Goal: Find specific page/section: Find specific page/section

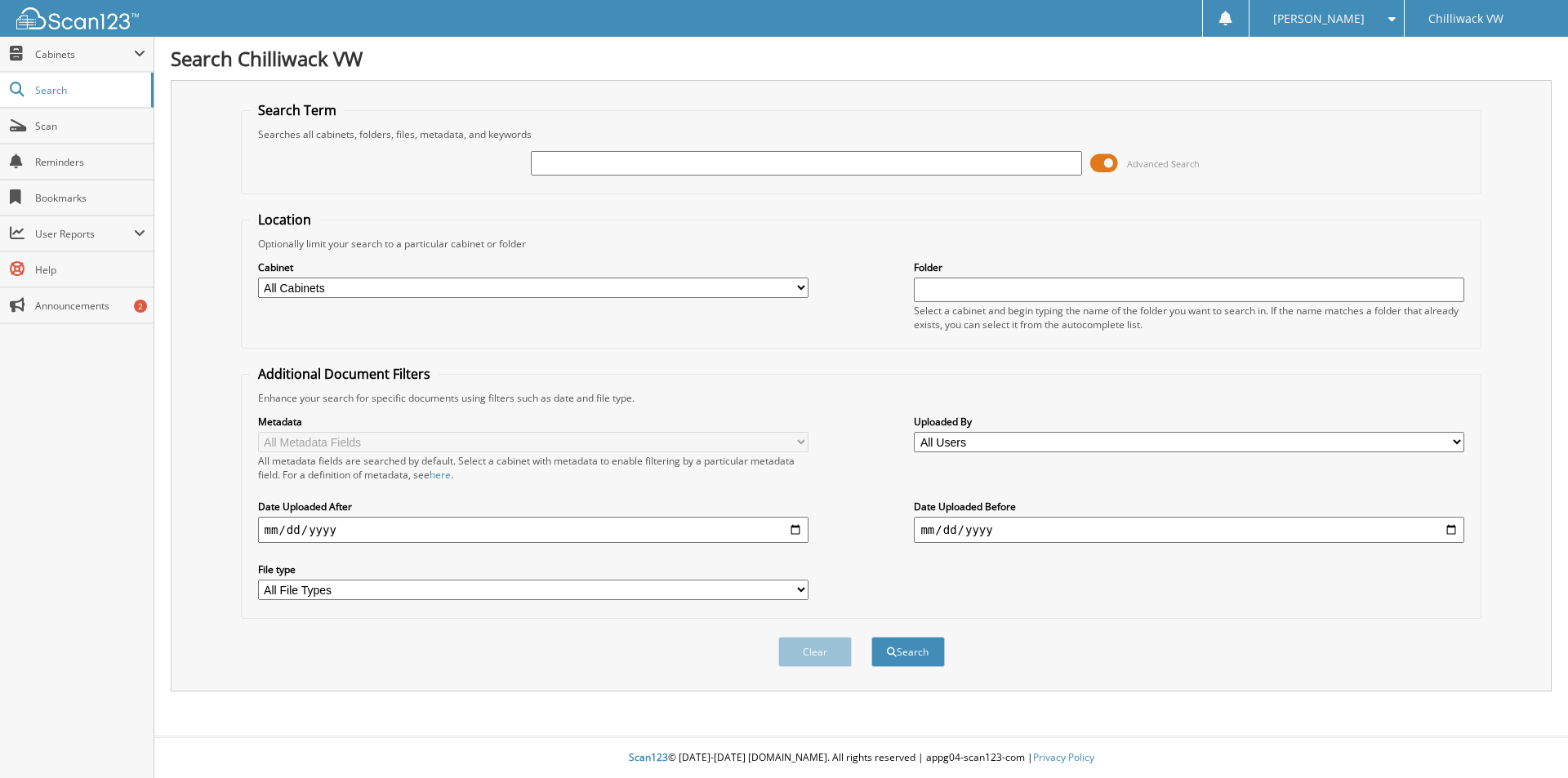
click at [547, 167] on input "text" at bounding box center [806, 163] width 550 height 24
type input "RAE"
click at [903, 654] on button "Search" at bounding box center [908, 652] width 73 height 30
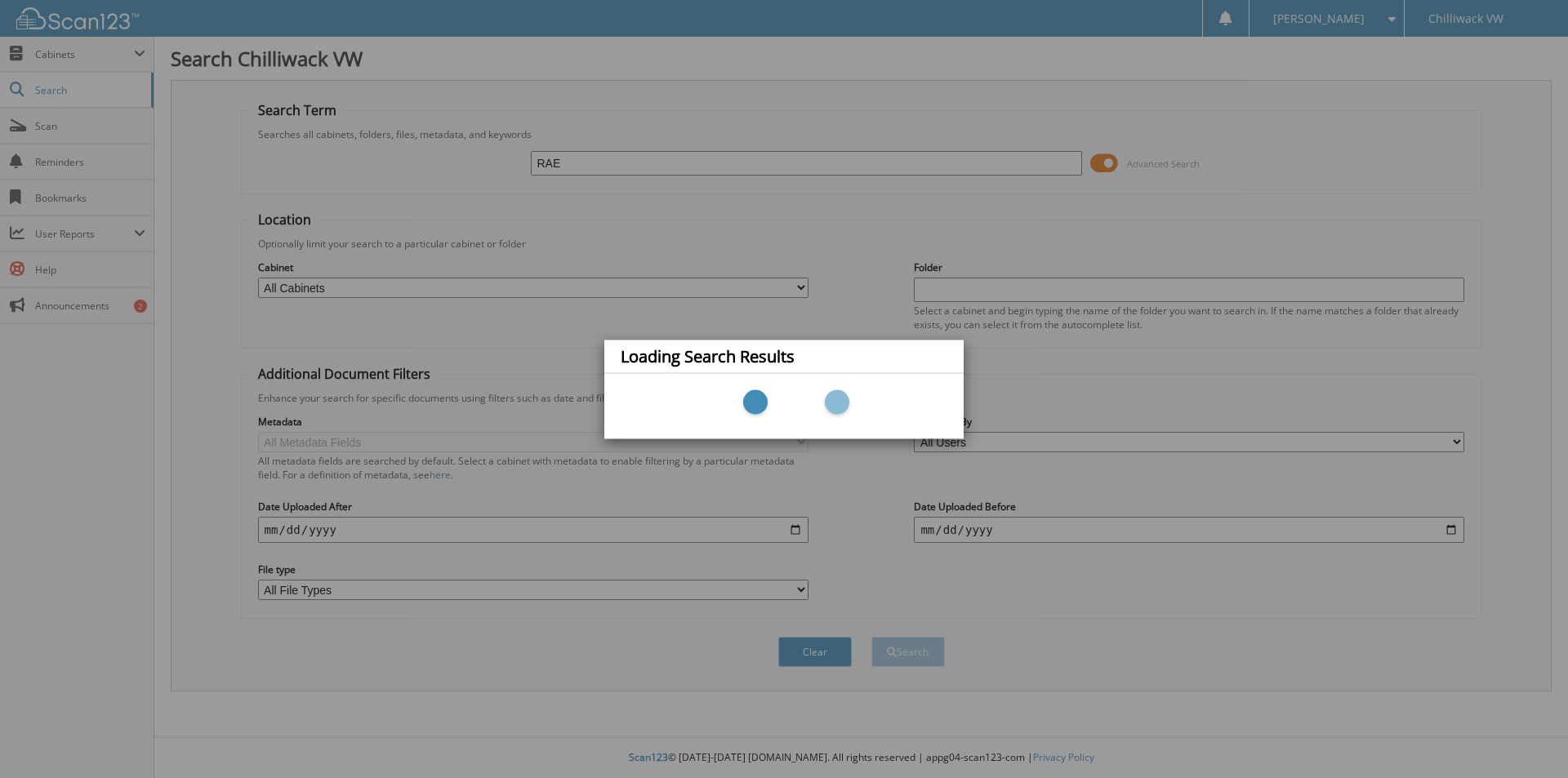
click at [622, 257] on div "Loading Search Results" at bounding box center [784, 389] width 1568 height 778
click at [673, 424] on div at bounding box center [784, 405] width 326 height 49
click at [717, 268] on div "Loading Search Results" at bounding box center [784, 389] width 1568 height 778
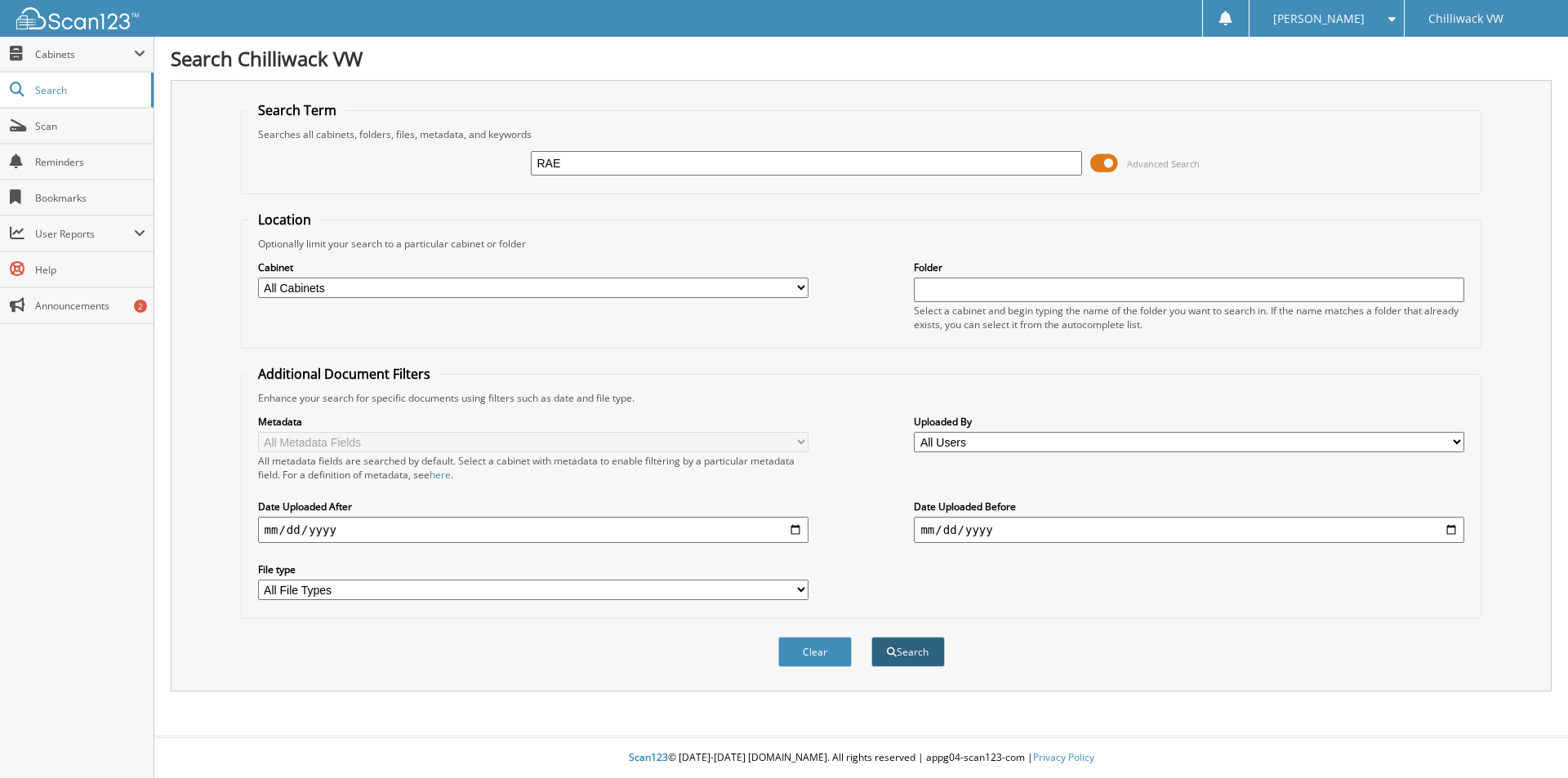
type input "RAE"
click at [917, 641] on button "Search" at bounding box center [908, 652] width 73 height 30
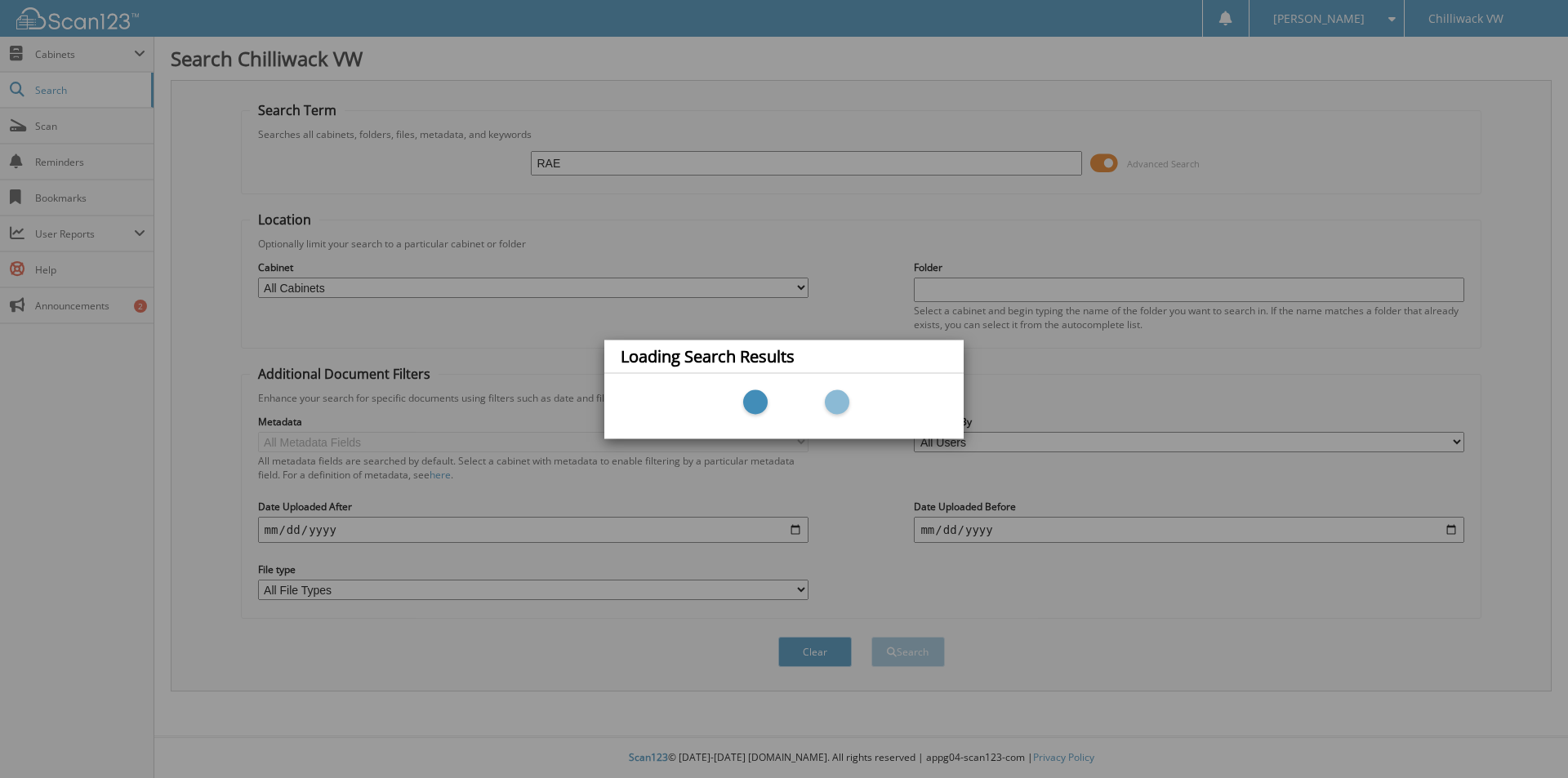
click at [792, 221] on div "Loading Search Results" at bounding box center [784, 389] width 1568 height 778
click at [604, 163] on div "Loading Search Results" at bounding box center [784, 389] width 1568 height 778
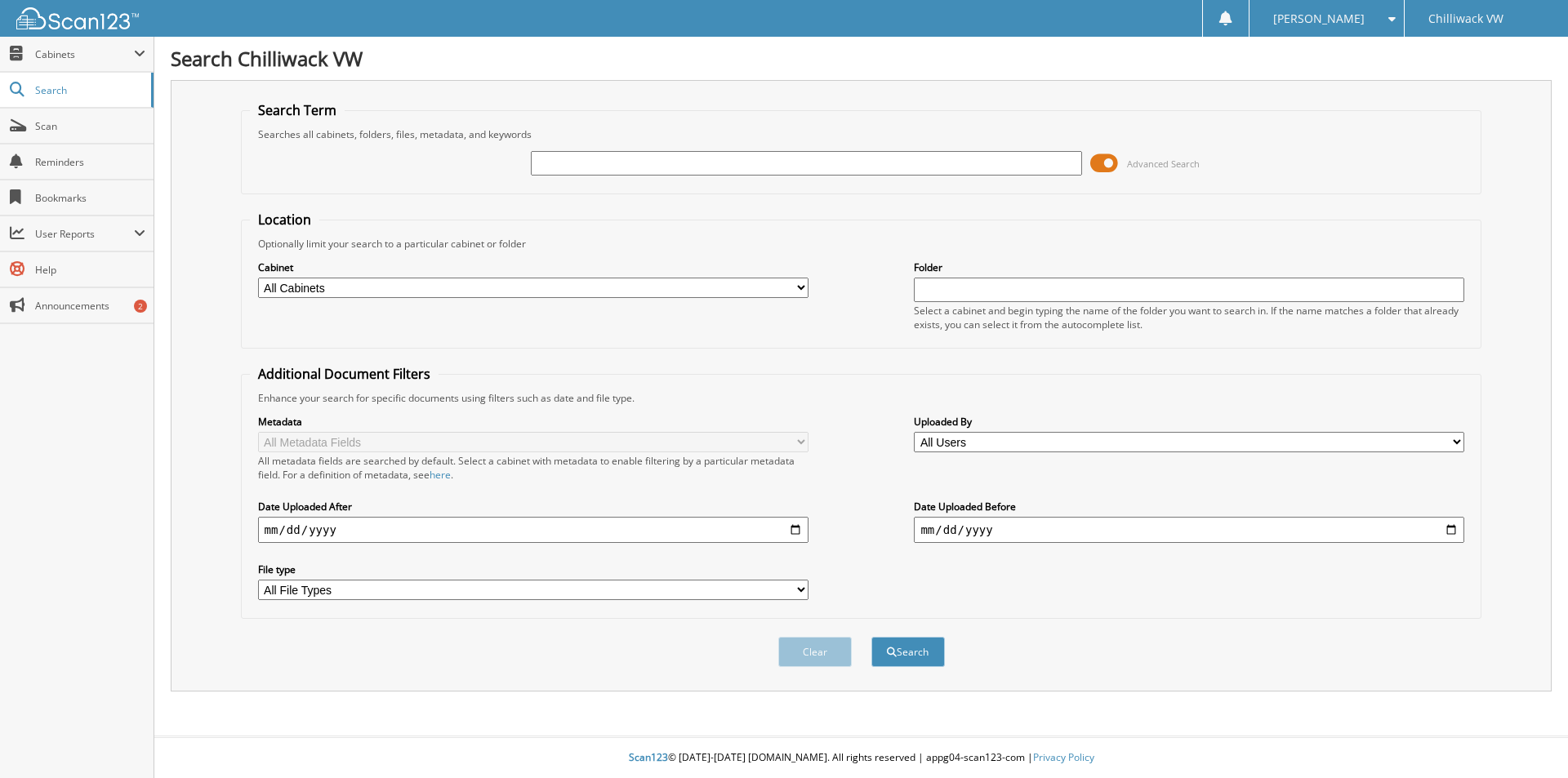
click at [362, 283] on select "All Cabinets CAR DEALS OLD REGISTRATIONS PARTS REGISTRATIONS SERVICE RO USED IN…" at bounding box center [533, 287] width 550 height 21
select select "13318"
click at [259, 277] on select "All Cabinets CAR DEALS OLD REGISTRATIONS PARTS REGISTRATIONS SERVICE RO USED IN…" at bounding box center [533, 287] width 550 height 21
click at [562, 161] on input "text" at bounding box center [806, 163] width 550 height 24
type input "RAE"
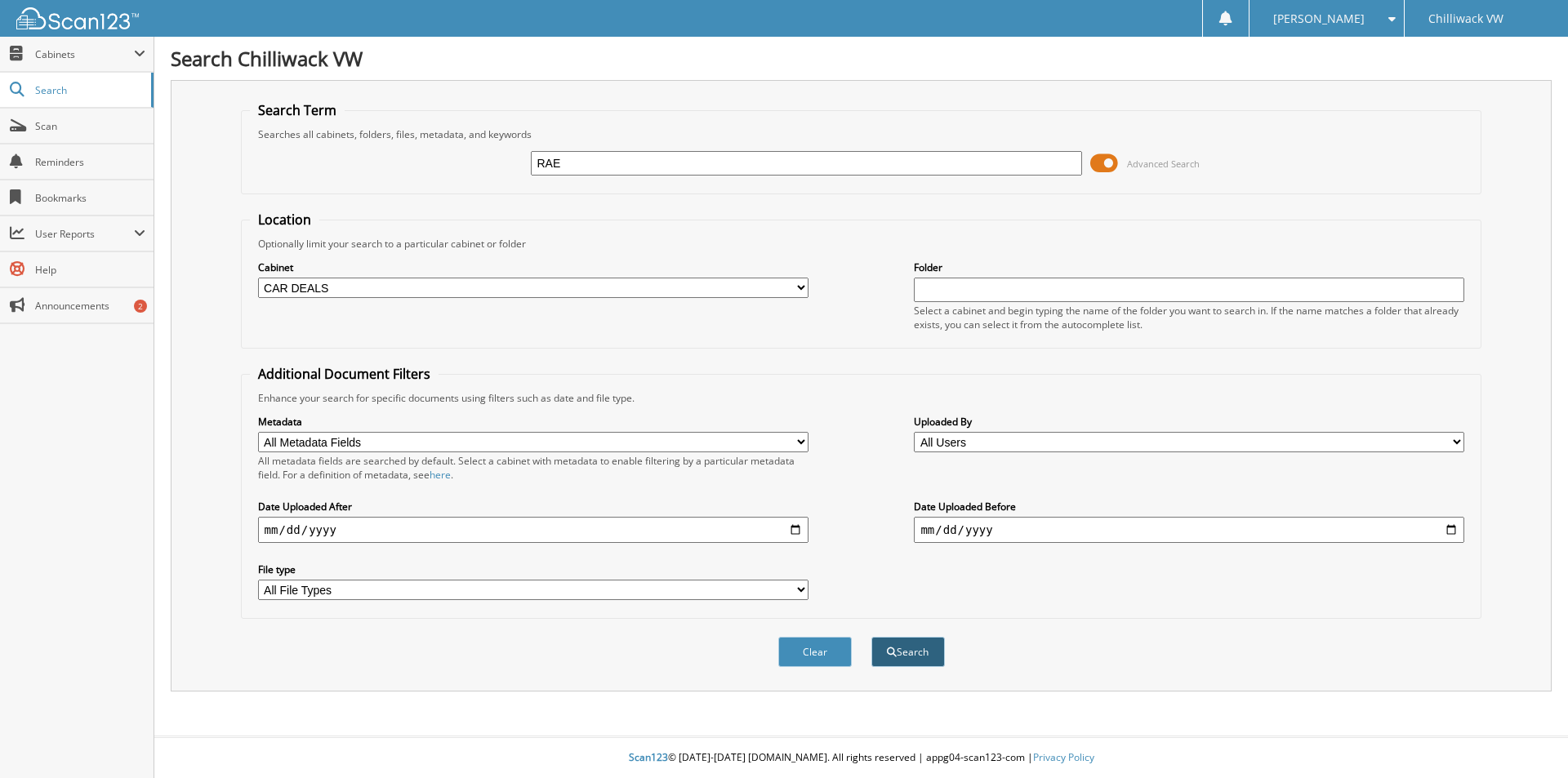
click at [916, 640] on button "Search" at bounding box center [908, 652] width 73 height 30
click at [571, 169] on input "text" at bounding box center [806, 163] width 550 height 24
type input "25924"
click at [871, 637] on button "Search" at bounding box center [908, 652] width 73 height 30
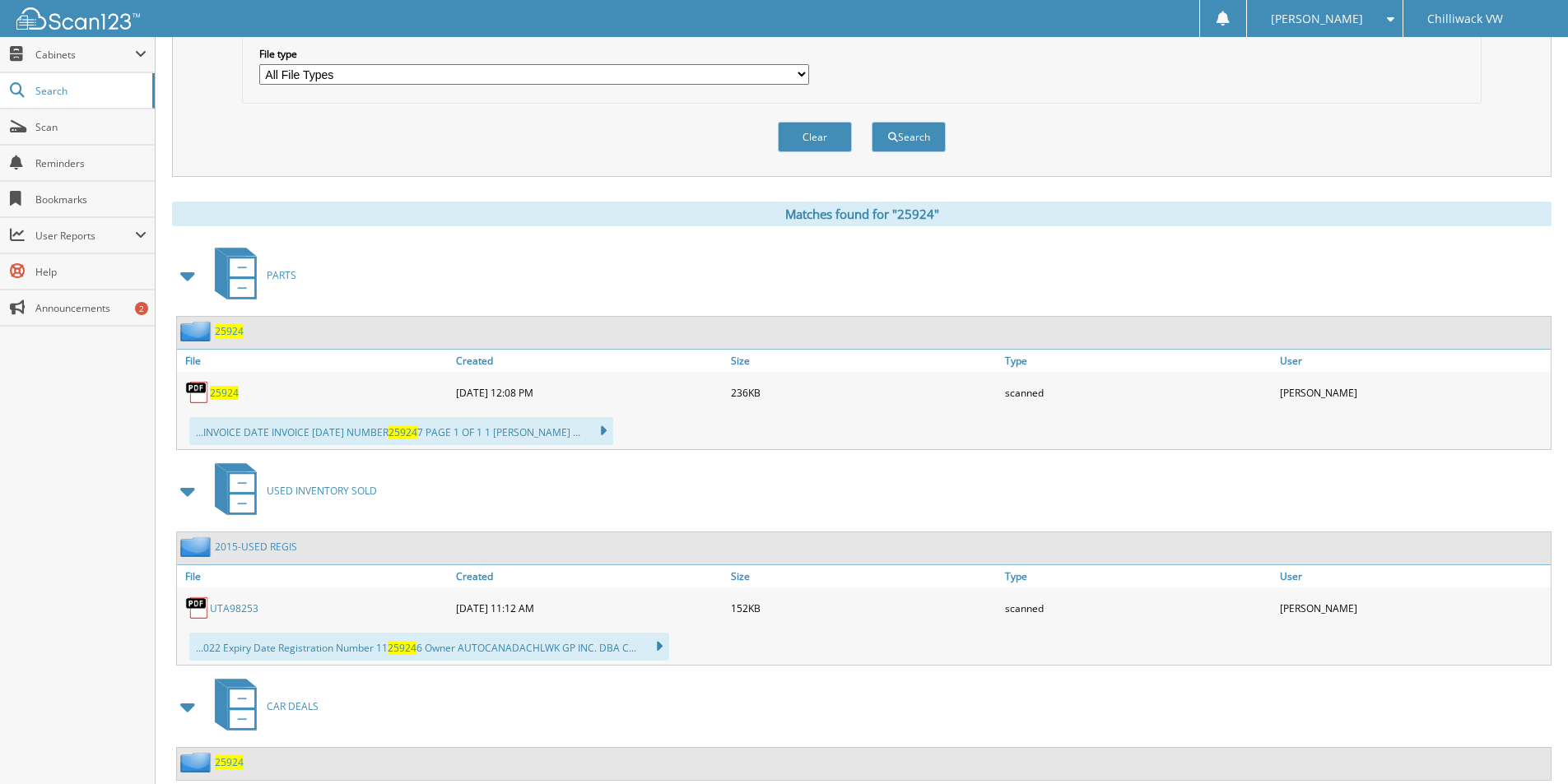
scroll to position [567, 0]
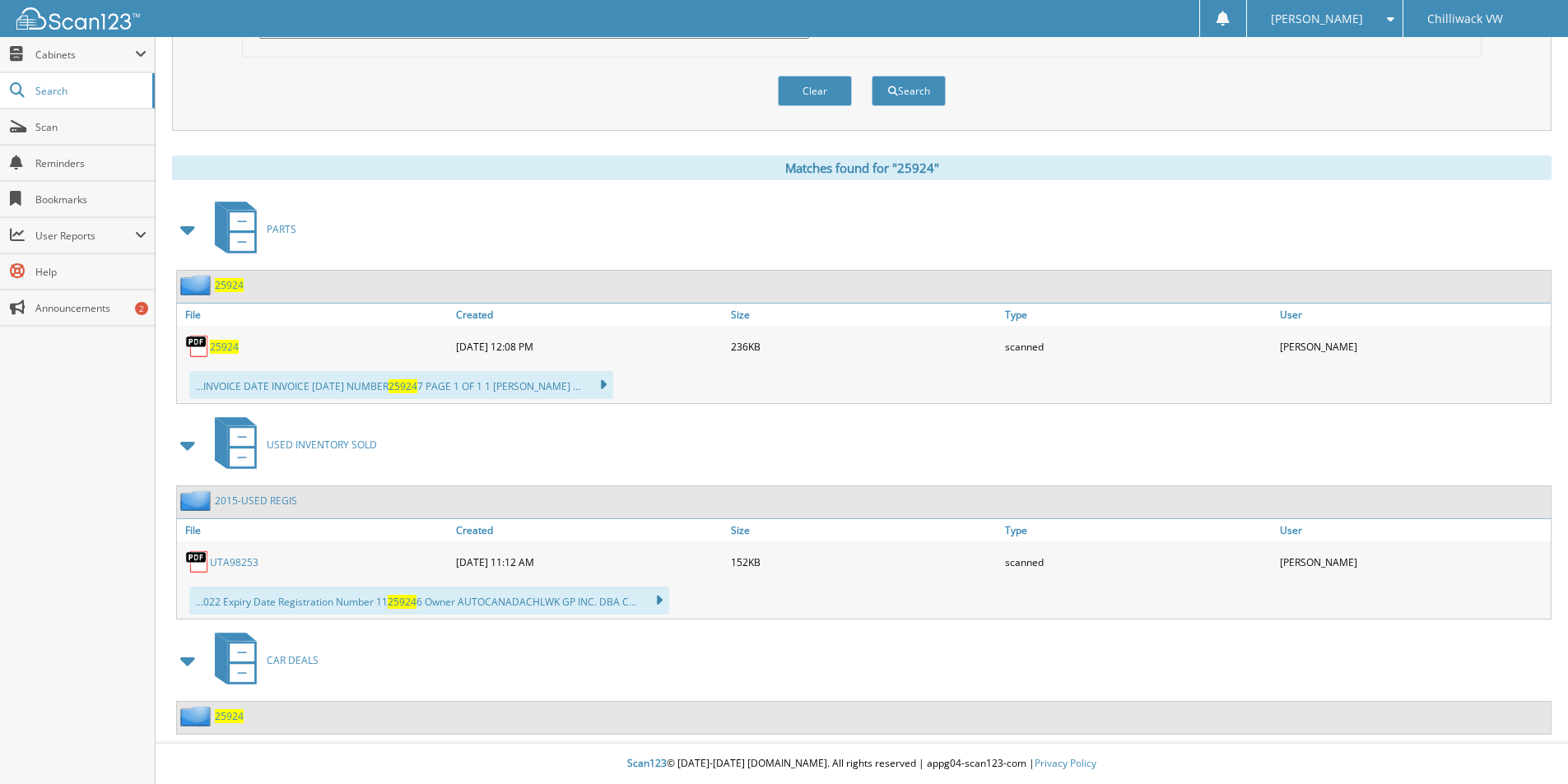
click at [296, 658] on span "CAR DEALS" at bounding box center [293, 661] width 52 height 14
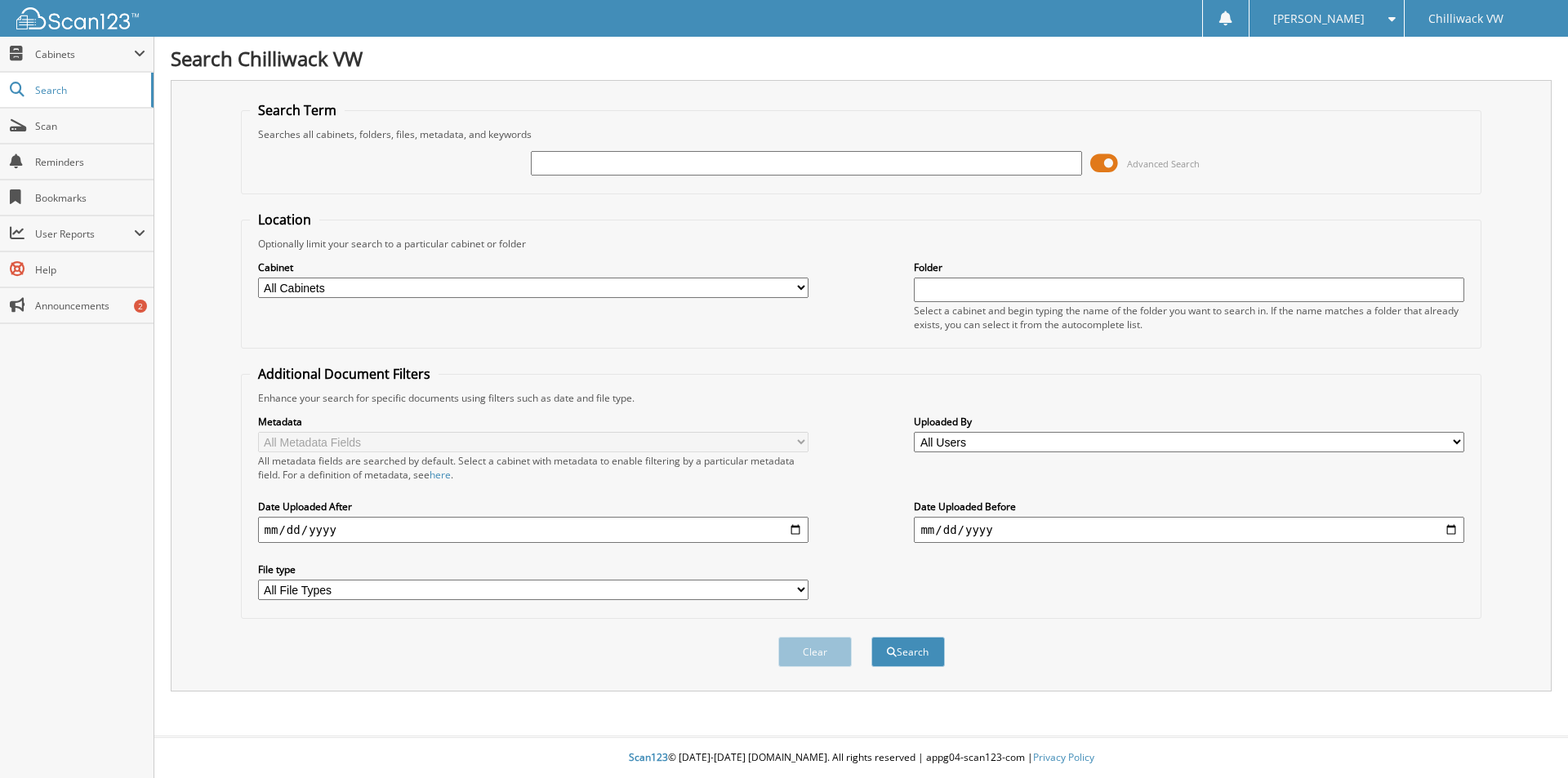
click at [342, 283] on select "All Cabinets CAR DEALS OLD REGISTRATIONS PARTS REGISTRATIONS SERVICE RO USED IN…" at bounding box center [533, 287] width 550 height 21
select select "13318"
click at [259, 277] on select "All Cabinets CAR DEALS OLD REGISTRATIONS PARTS REGISTRATIONS SERVICE RO USED IN…" at bounding box center [533, 287] width 550 height 21
click at [556, 169] on input "text" at bounding box center [806, 163] width 550 height 24
type input "25924"
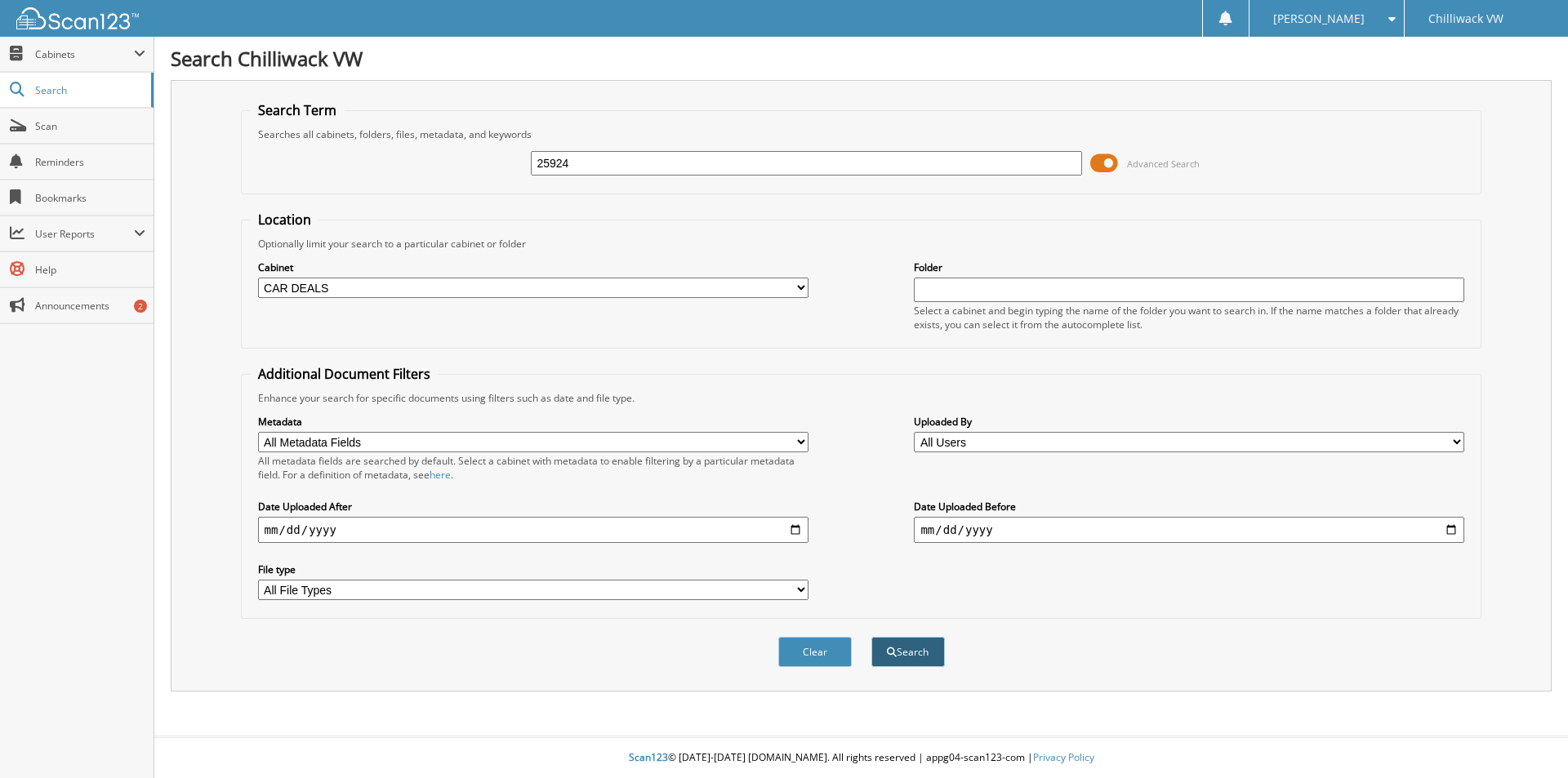
click at [920, 654] on button "Search" at bounding box center [908, 652] width 73 height 30
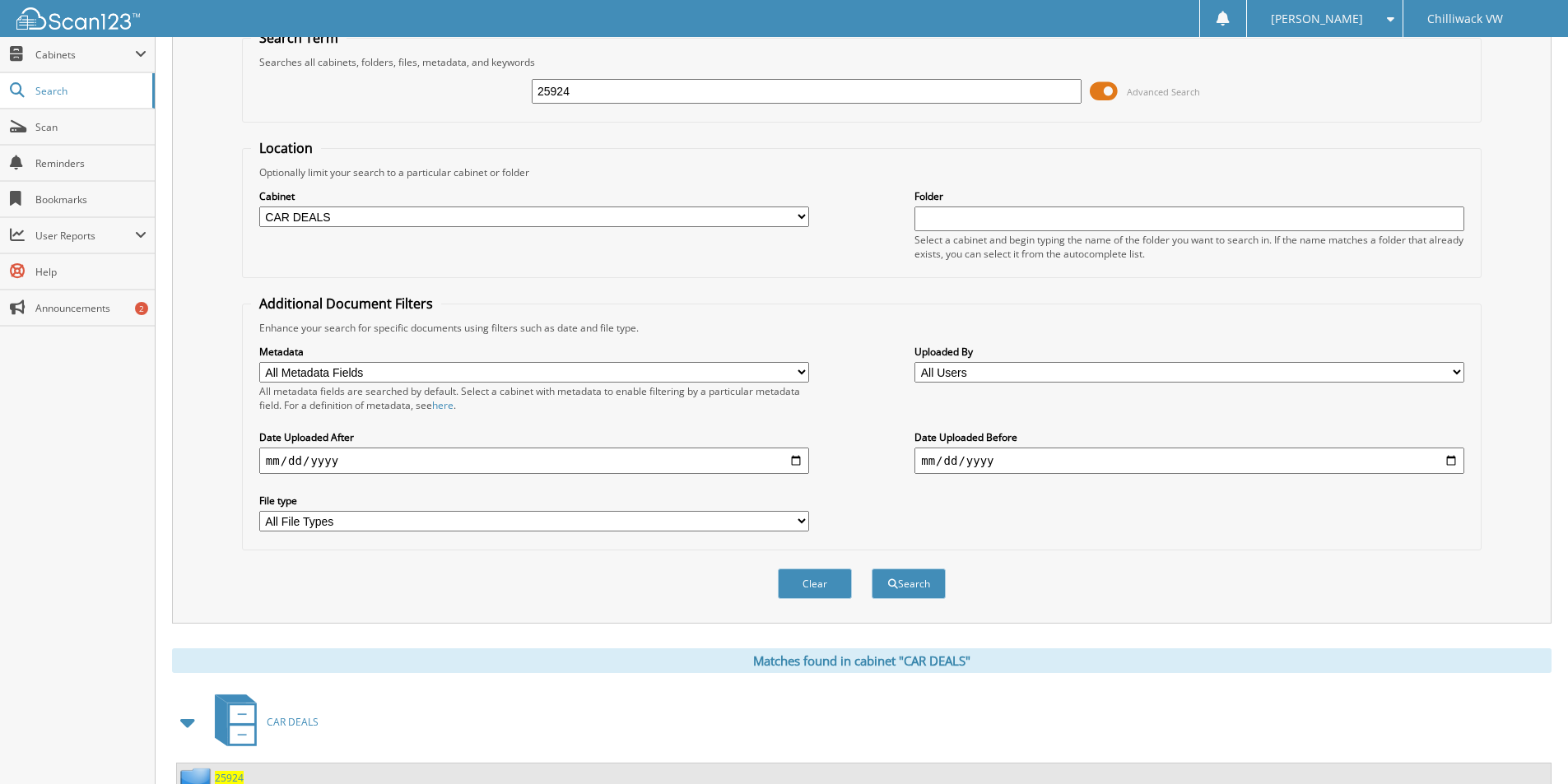
scroll to position [136, 0]
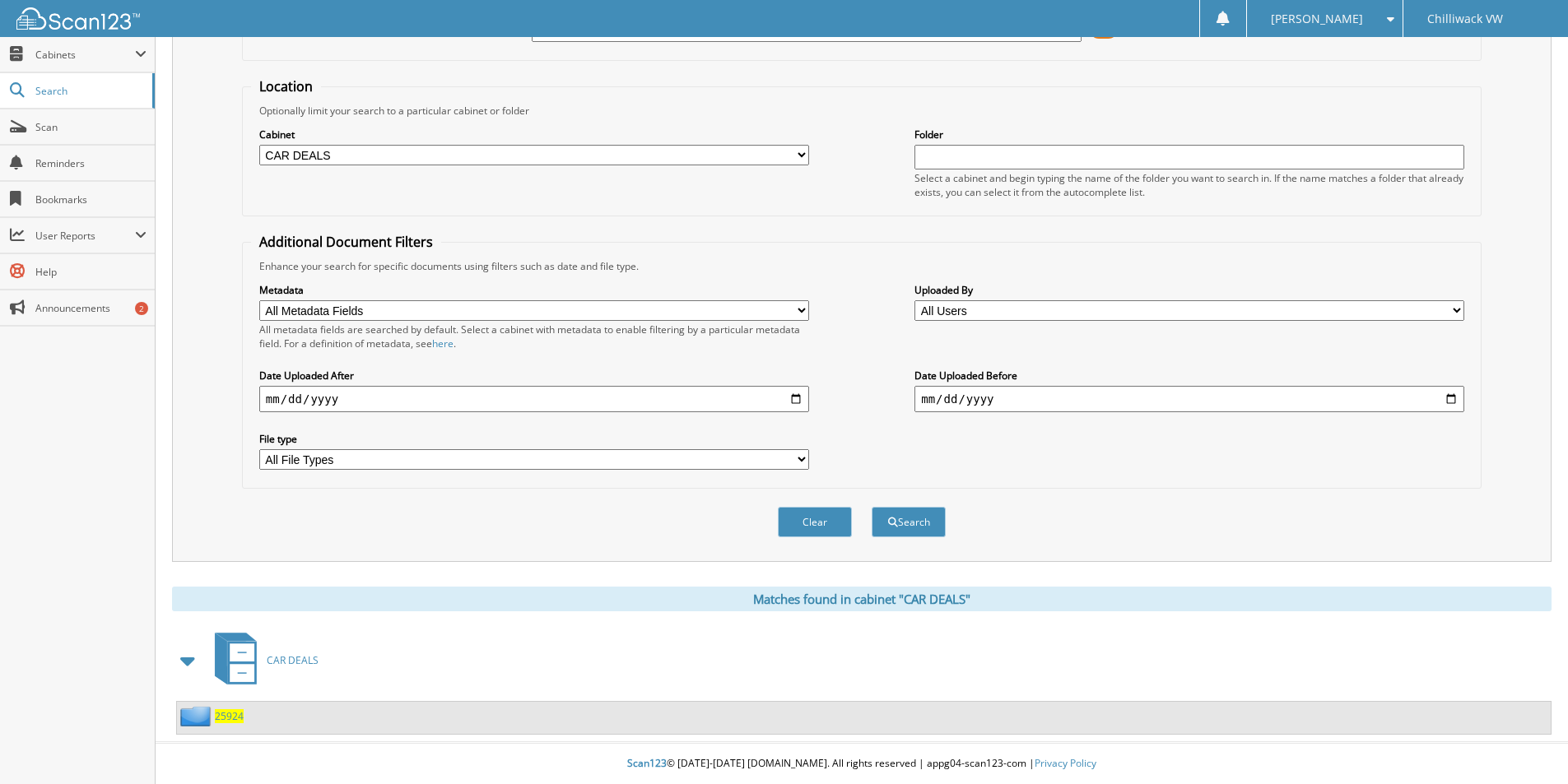
click at [232, 716] on span "25924" at bounding box center [229, 716] width 29 height 14
